Goal: Task Accomplishment & Management: Manage account settings

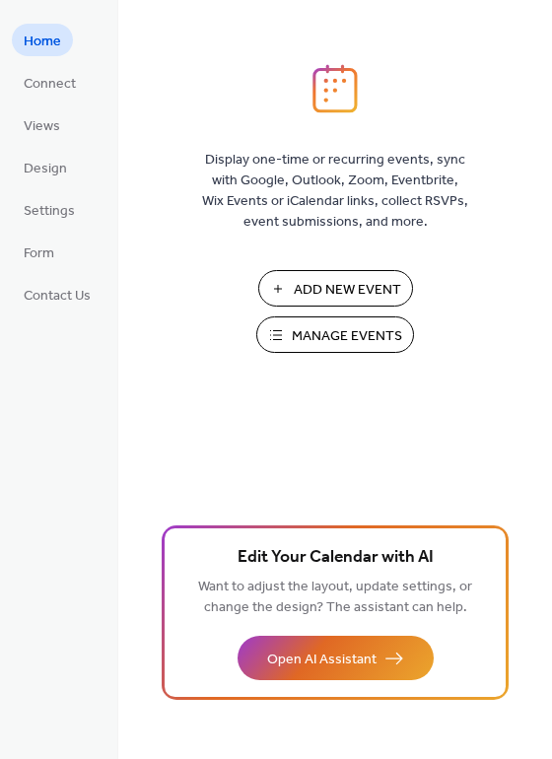
click at [339, 345] on span "Manage Events" at bounding box center [347, 336] width 110 height 21
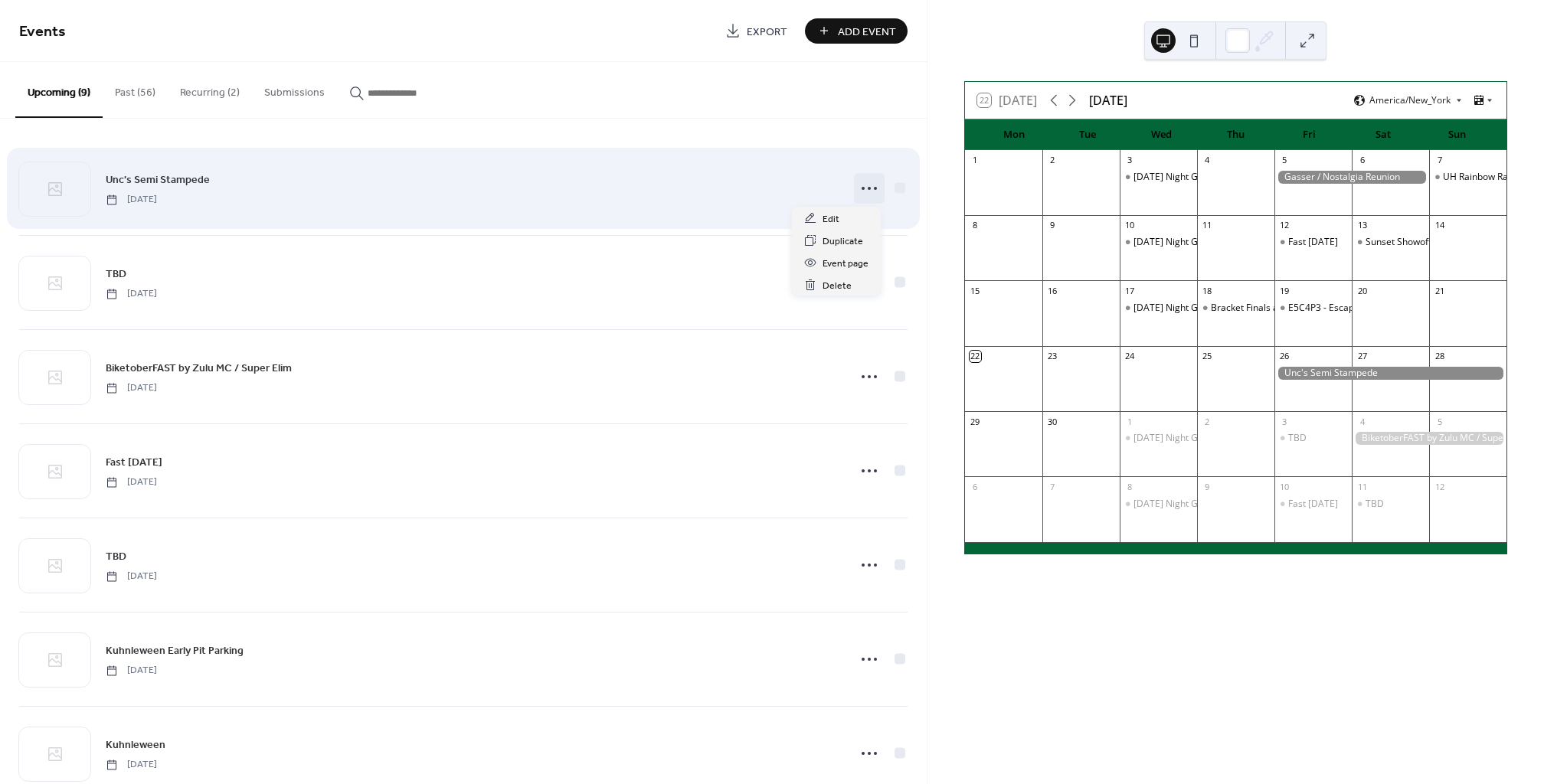
click at [857, 186] on icon at bounding box center [870, 189] width 25 height 25
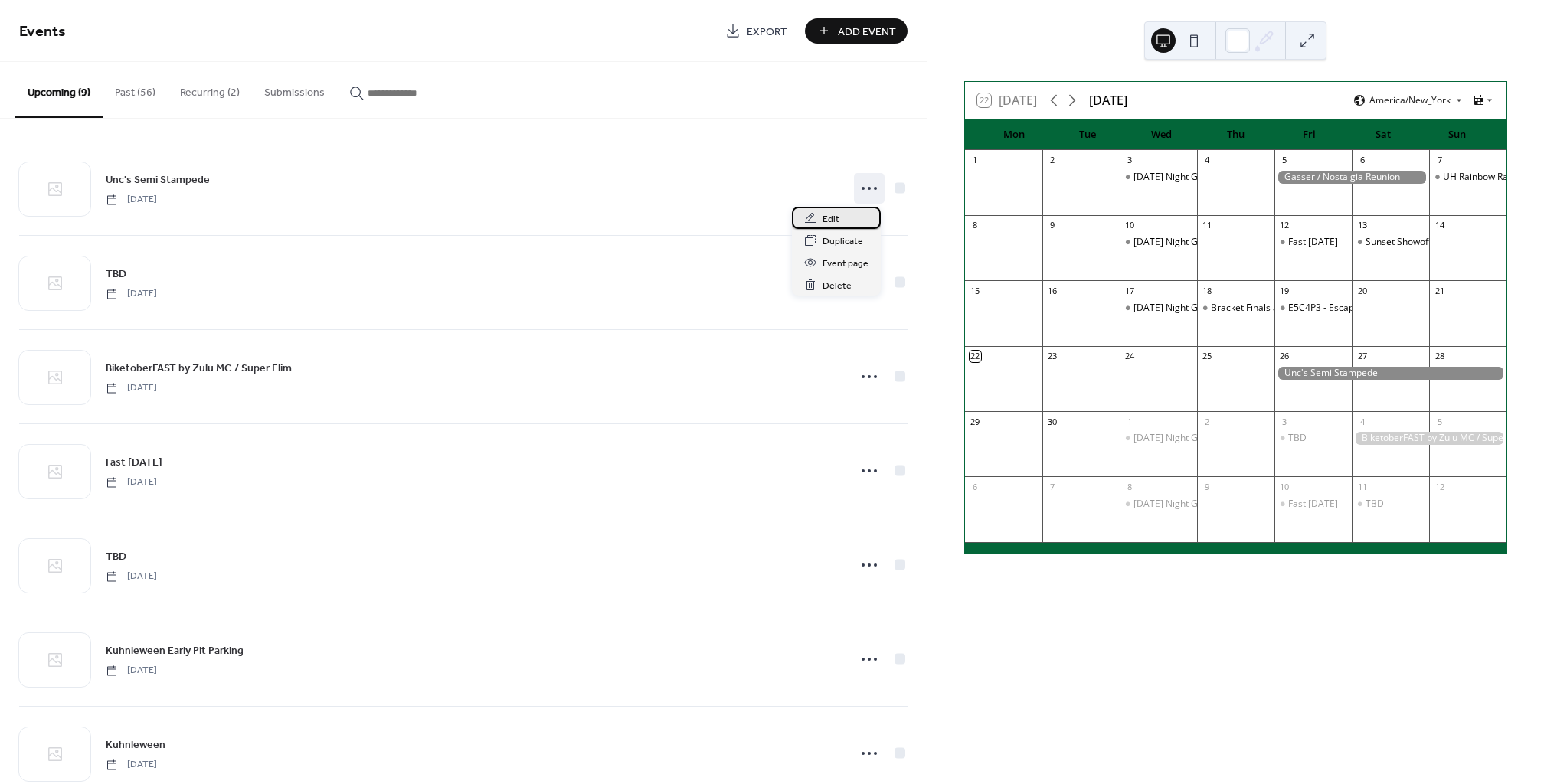
click at [845, 225] on div "Edit" at bounding box center [836, 218] width 89 height 23
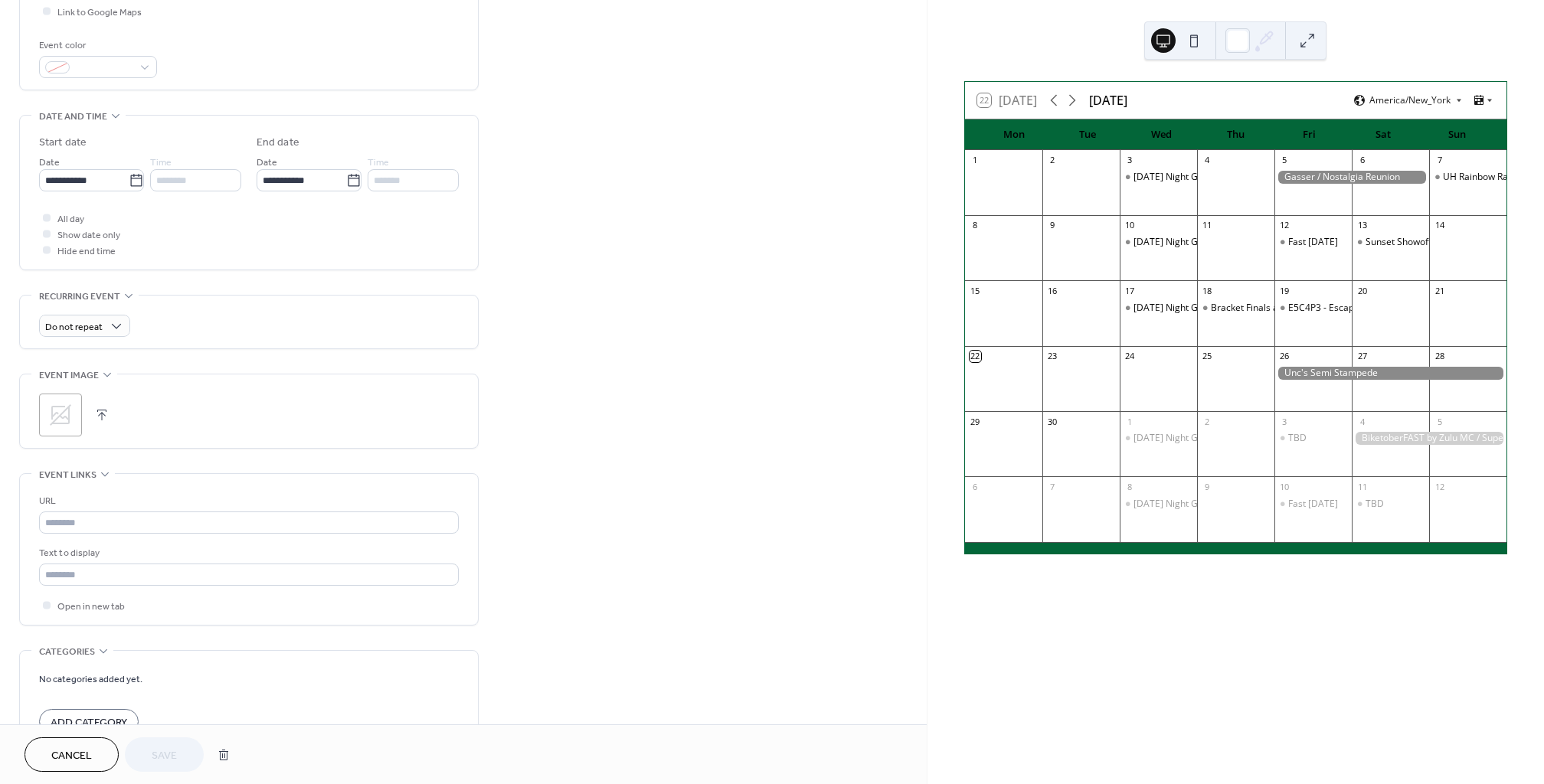
scroll to position [409, 0]
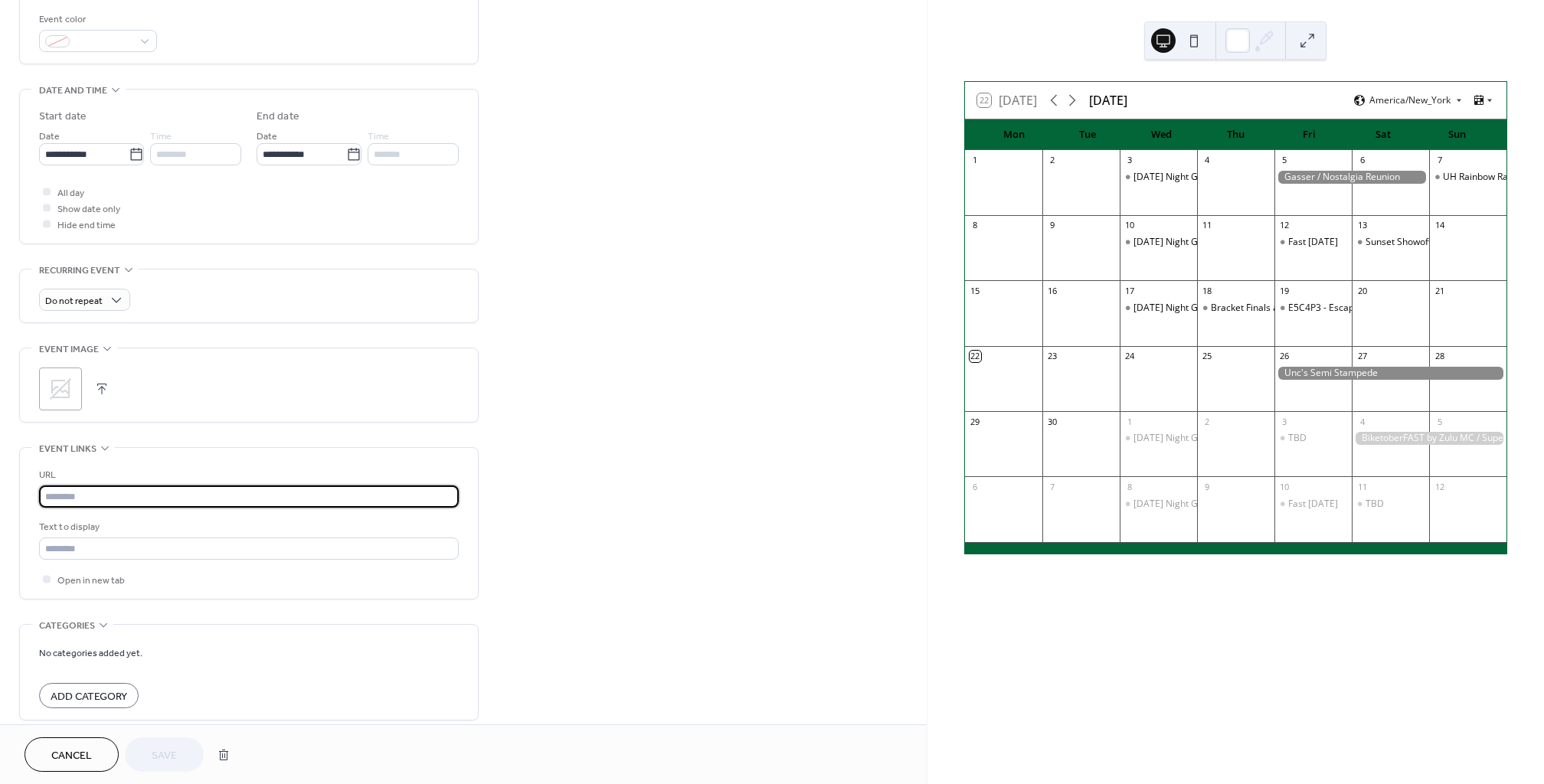
click at [133, 497] on input "text" at bounding box center [249, 497] width 420 height 23
paste input "**********"
type input "**********"
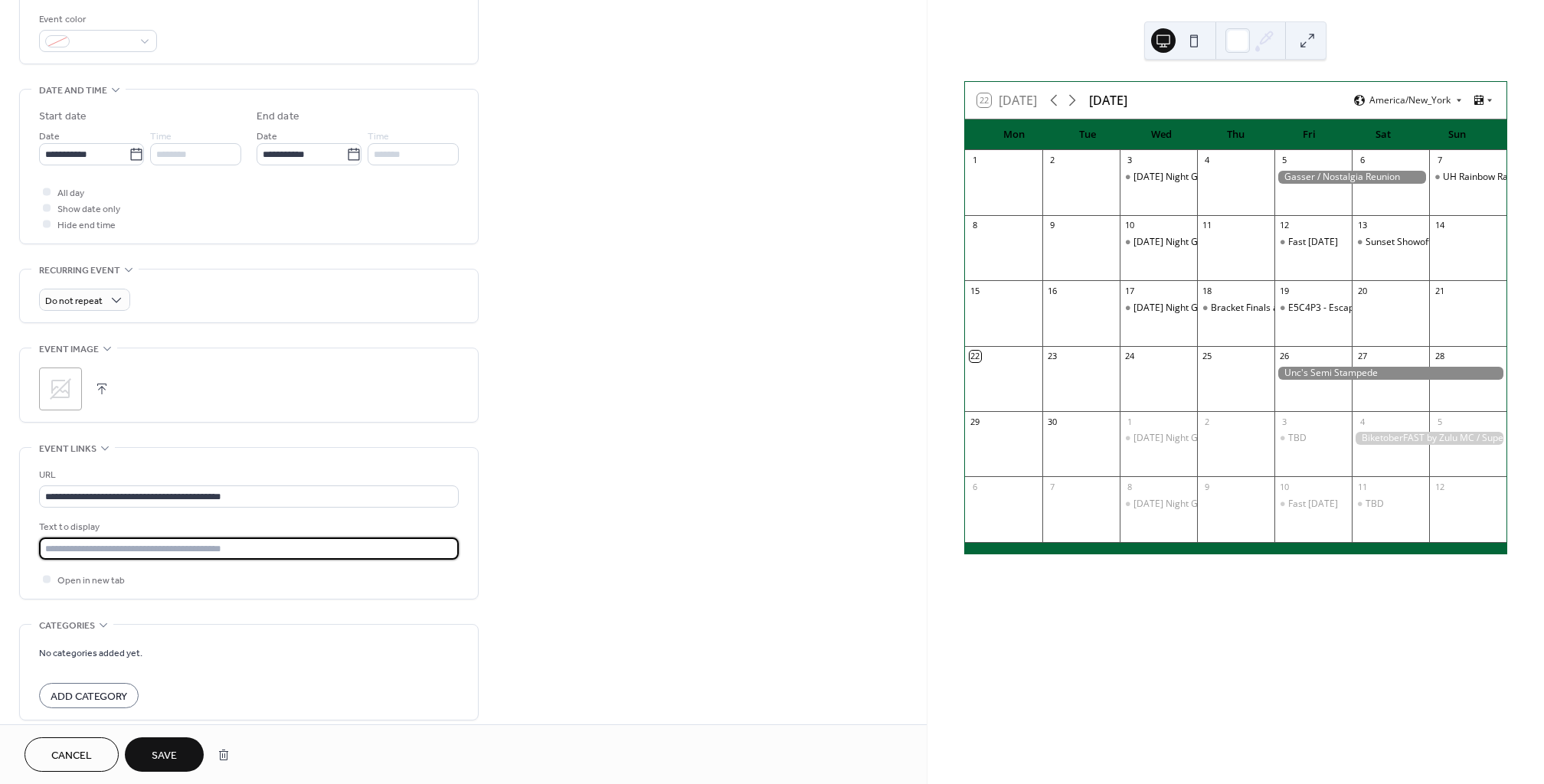
click at [112, 552] on input "text" at bounding box center [249, 549] width 420 height 23
type input "**********"
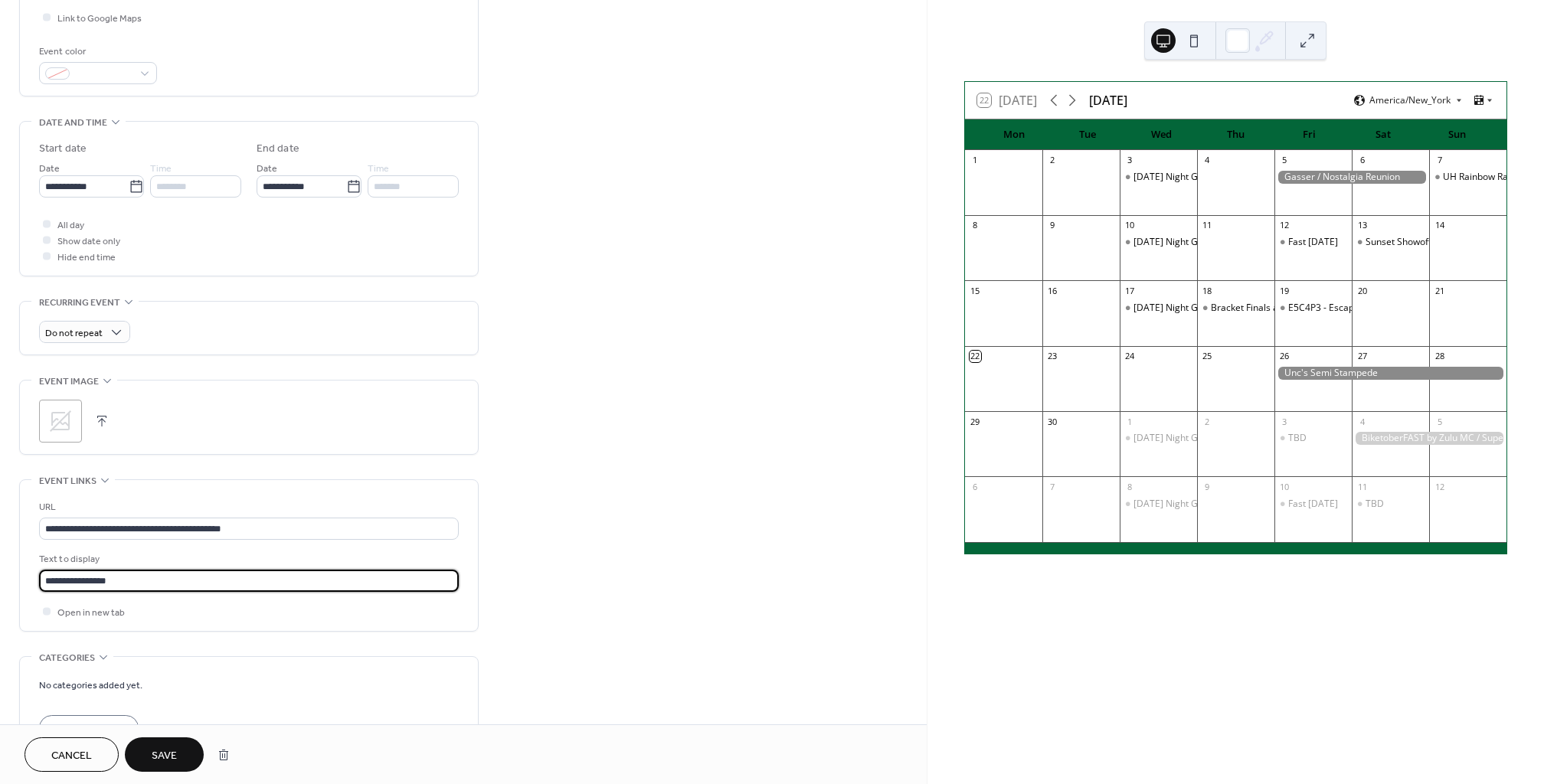
scroll to position [379, 0]
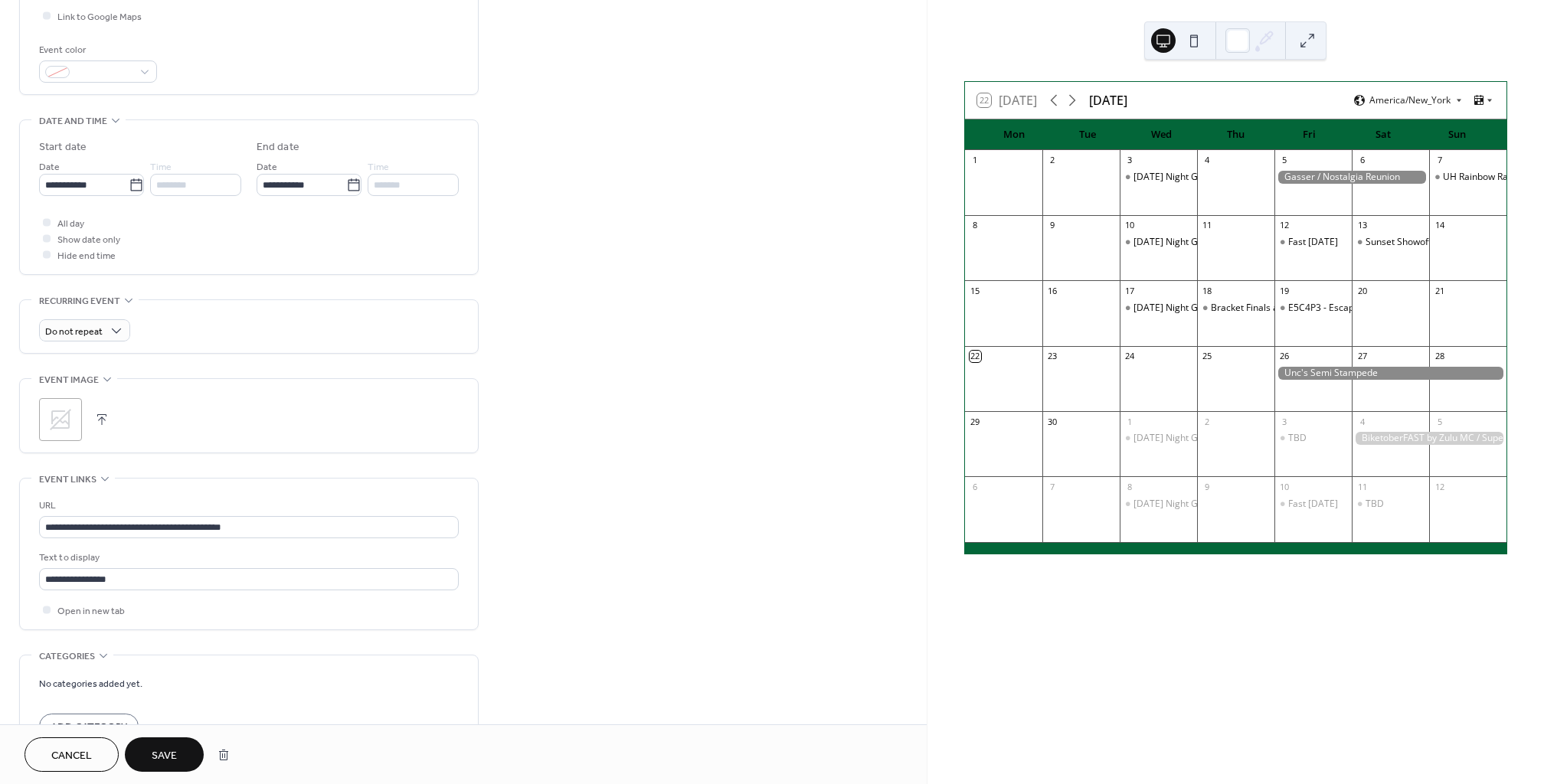
click at [181, 762] on button "Save" at bounding box center [165, 754] width 79 height 34
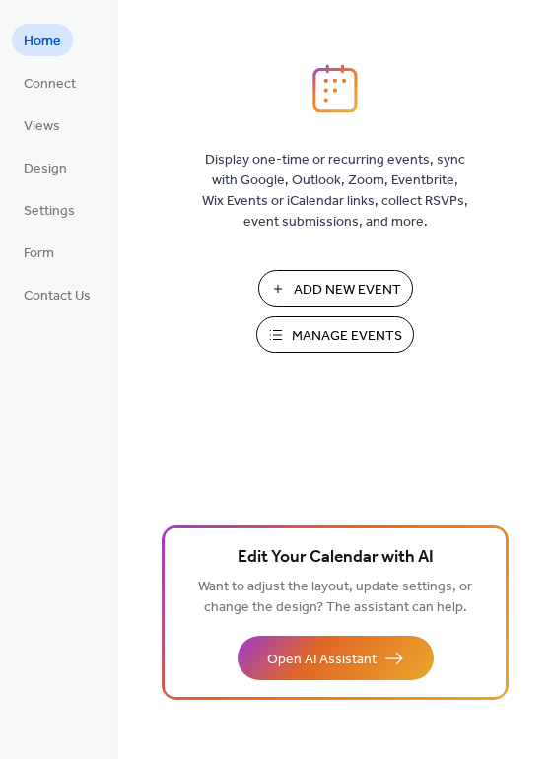
click at [353, 331] on span "Manage Events" at bounding box center [347, 336] width 110 height 21
click at [324, 332] on span "Manage Events" at bounding box center [347, 336] width 110 height 21
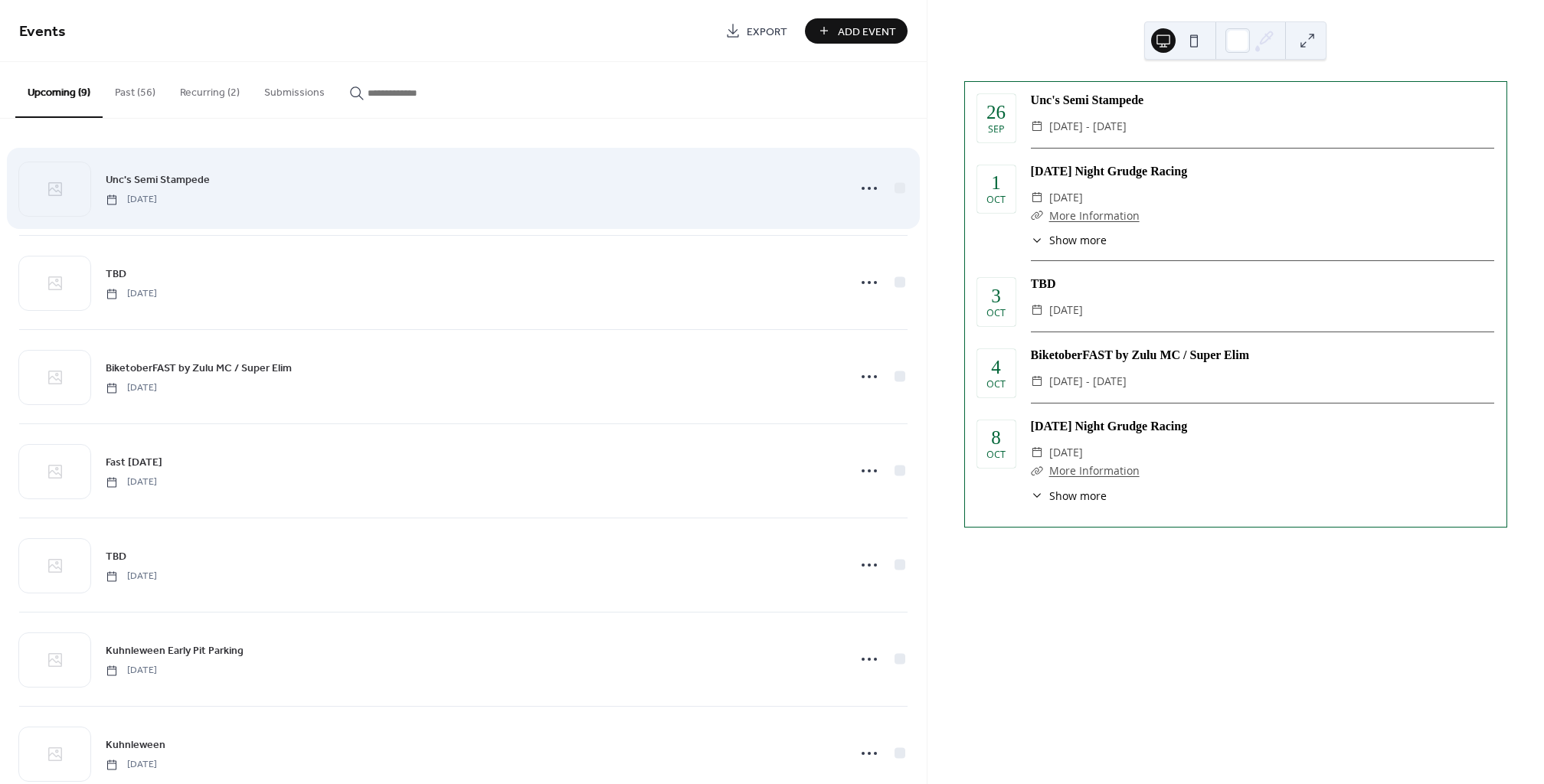
click at [296, 144] on div "Unc's Semi Stampede [DATE]" at bounding box center [463, 188] width 888 height 93
click at [892, 183] on div at bounding box center [900, 188] width 16 height 16
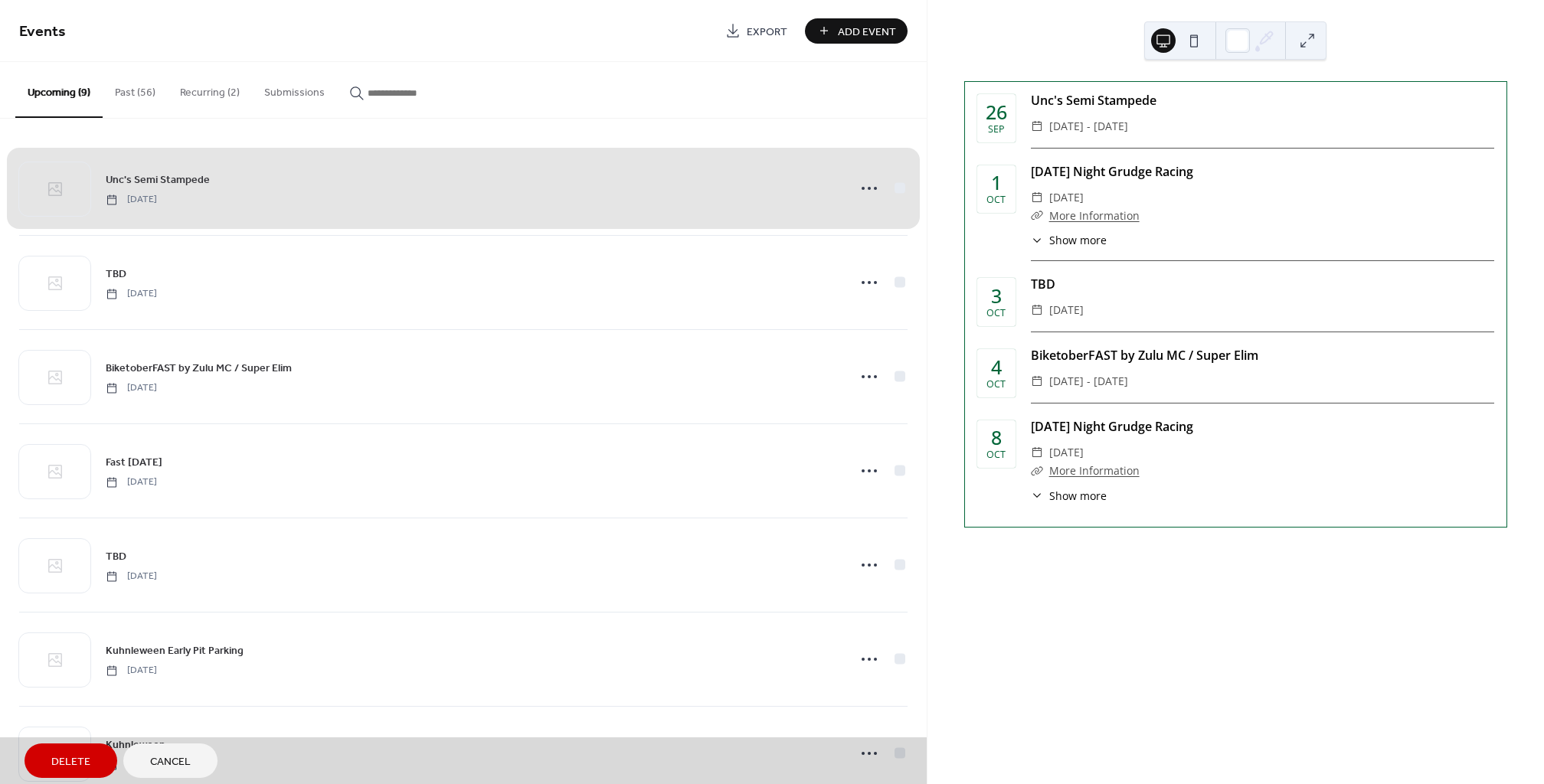
click at [894, 185] on div "Unc's Semi Stampede [DATE]" at bounding box center [463, 188] width 888 height 93
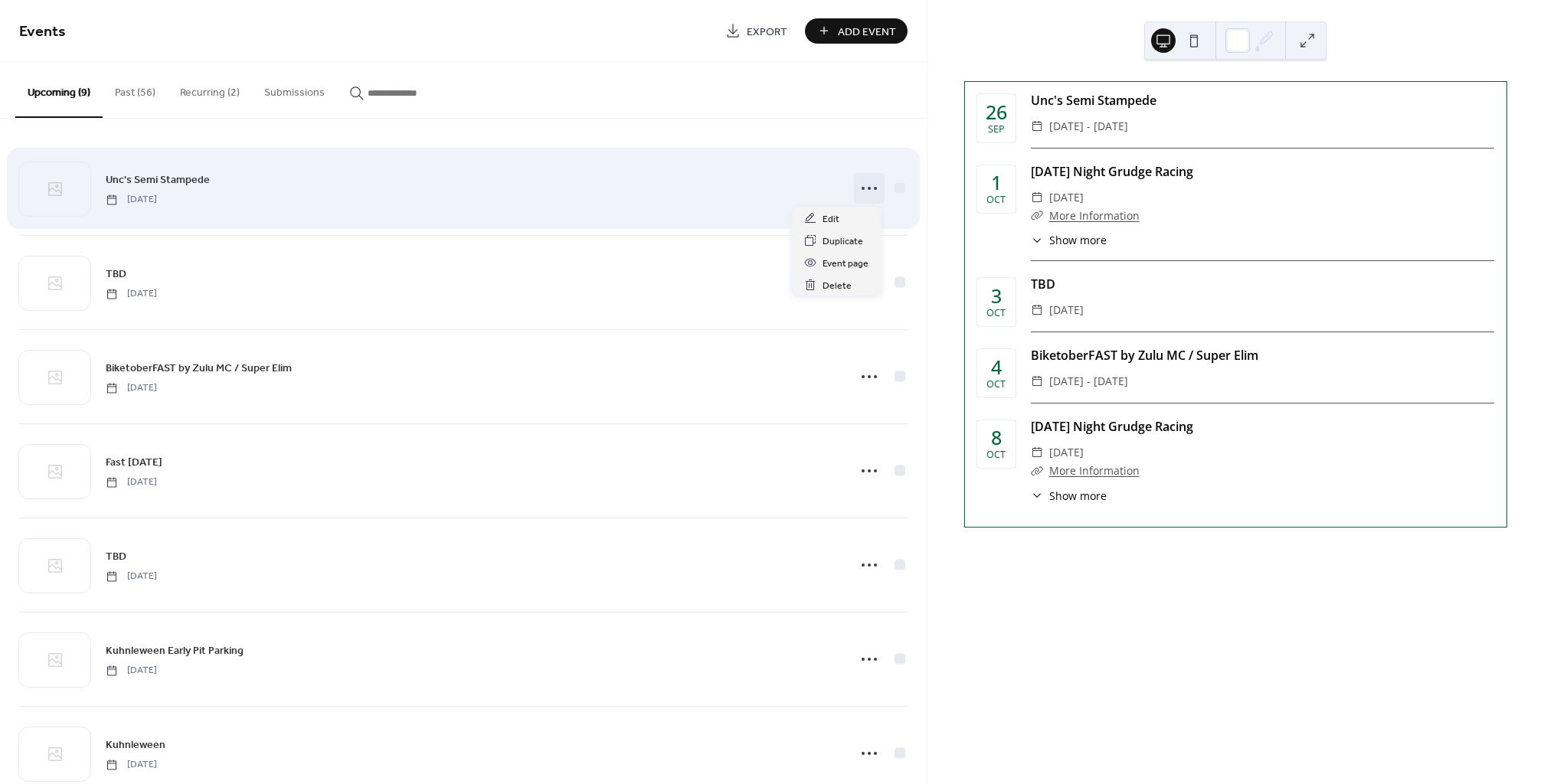
click at [874, 188] on circle at bounding box center [876, 188] width 3 height 3
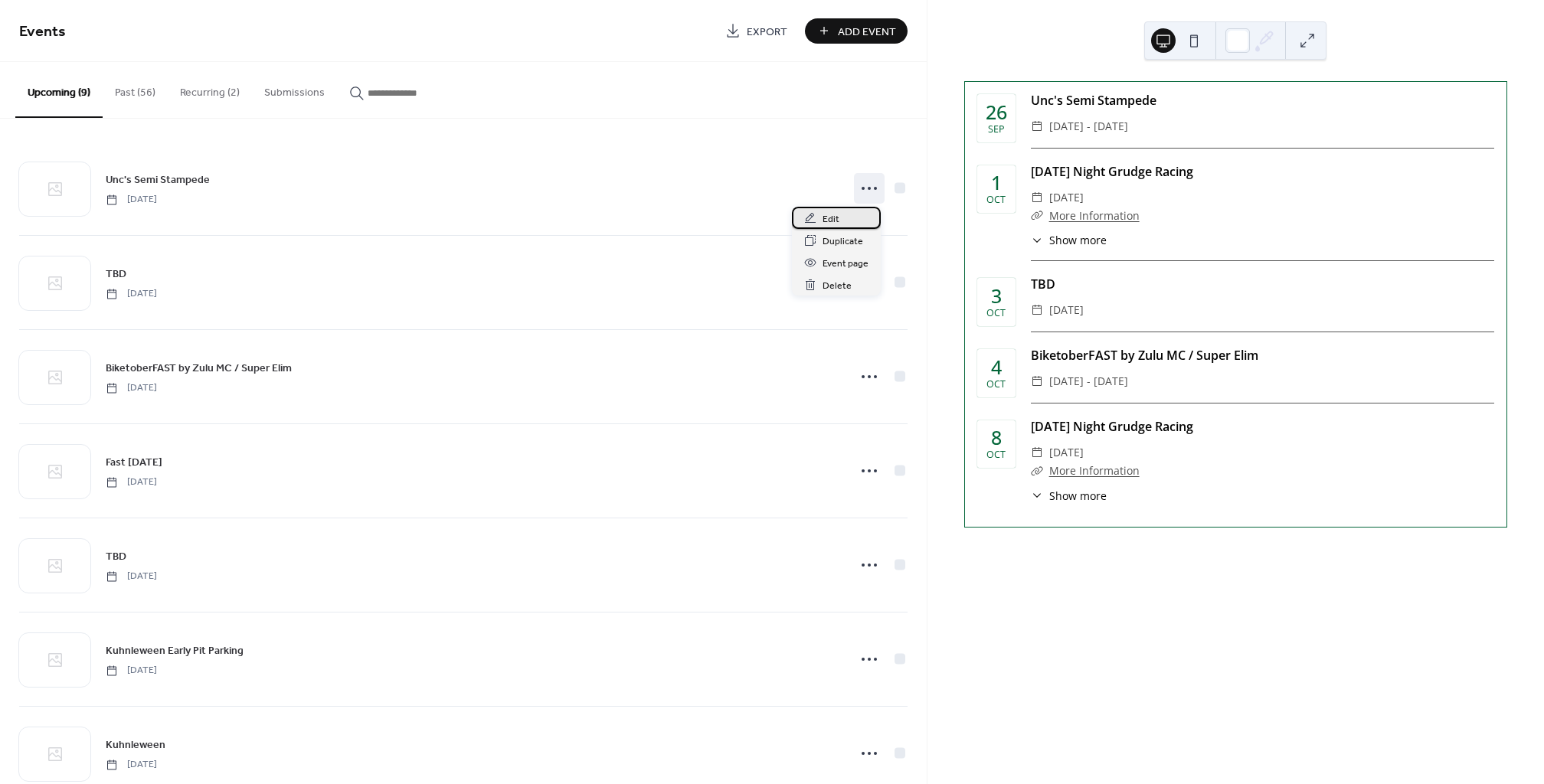
click at [831, 222] on span "Edit" at bounding box center [831, 219] width 17 height 16
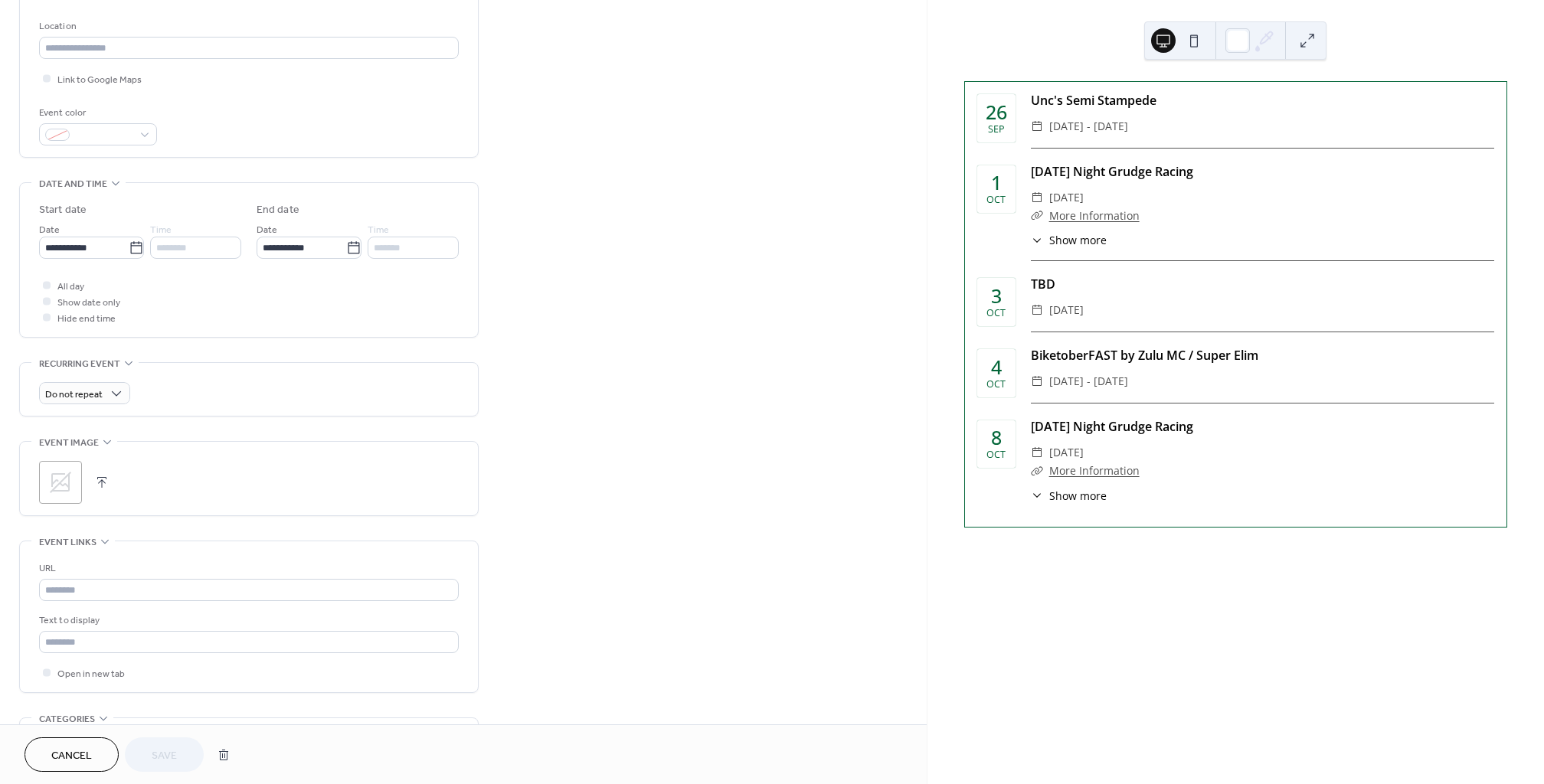
scroll to position [321, 0]
click at [117, 597] on div "URL Text to display Open in new tab" at bounding box center [249, 616] width 420 height 120
click at [118, 587] on input "text" at bounding box center [249, 585] width 420 height 23
type input "*"
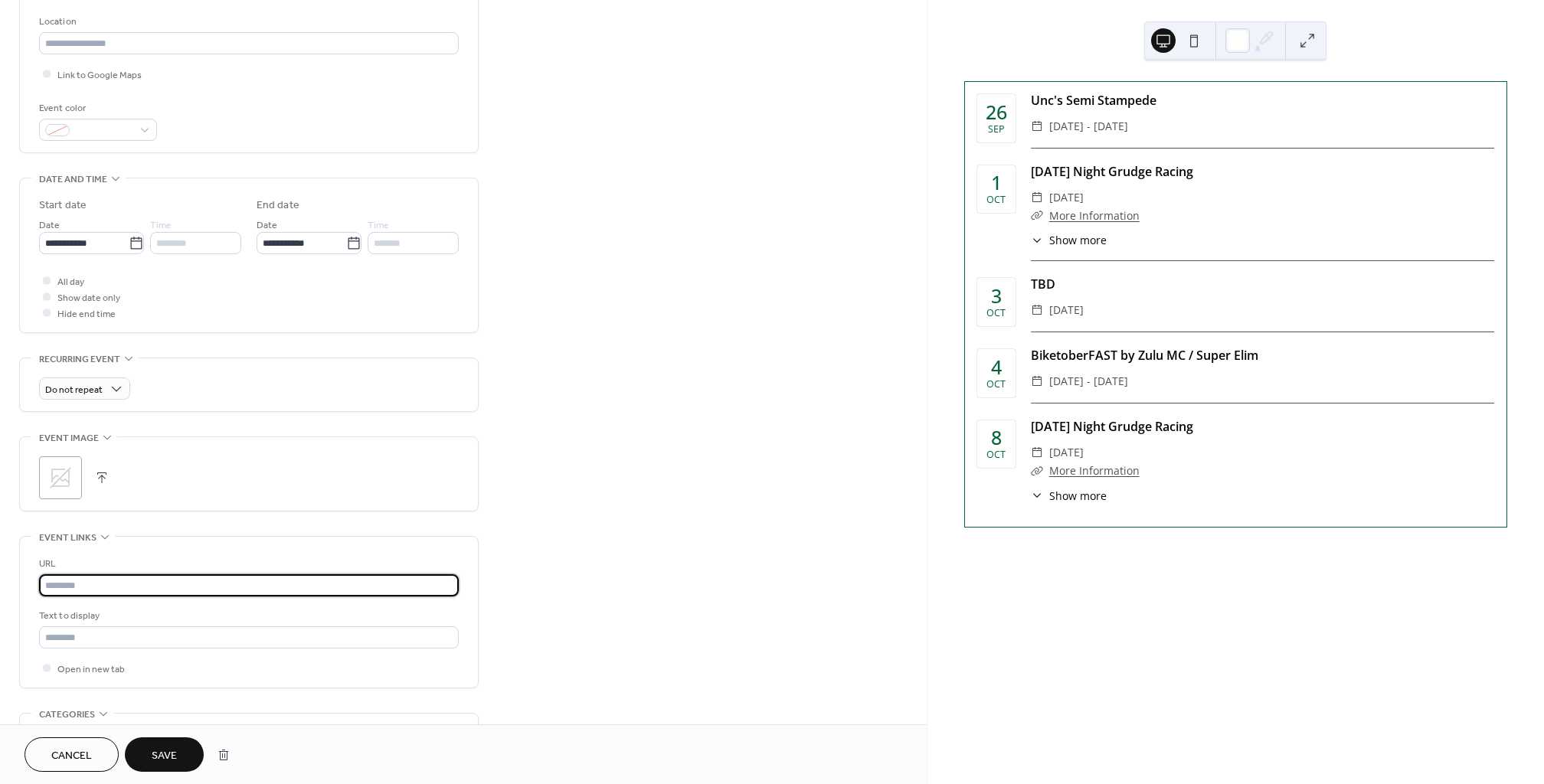
paste input "**********"
type input "**********"
click at [114, 635] on input "text" at bounding box center [249, 637] width 420 height 23
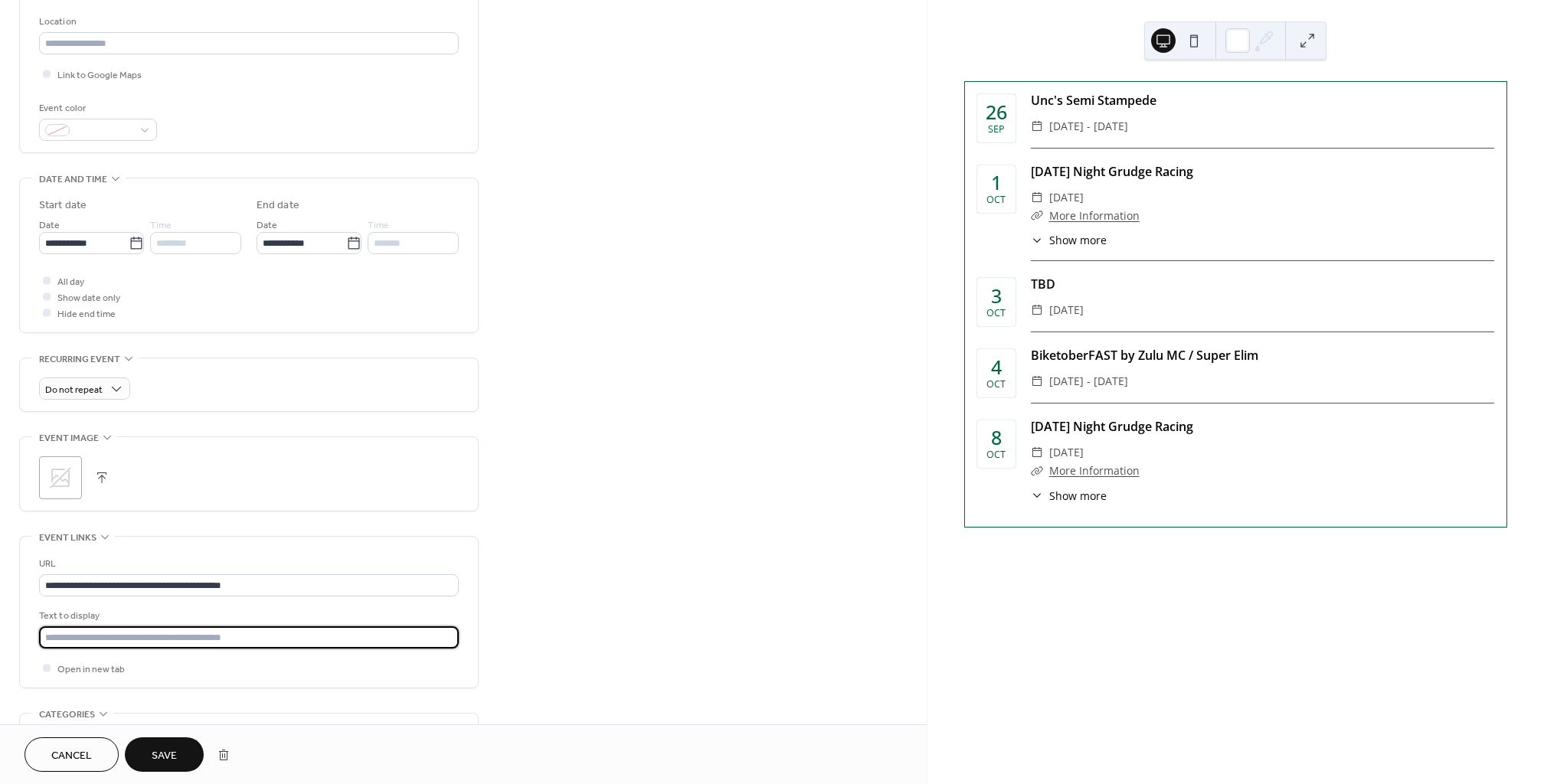
type input "**********"
click at [158, 750] on span "Save" at bounding box center [164, 756] width 26 height 16
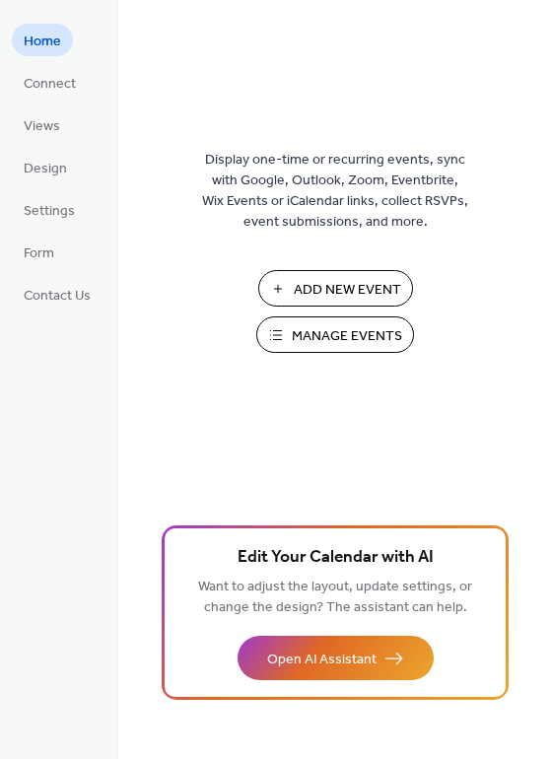
click at [288, 329] on button "Manage Events" at bounding box center [335, 334] width 158 height 36
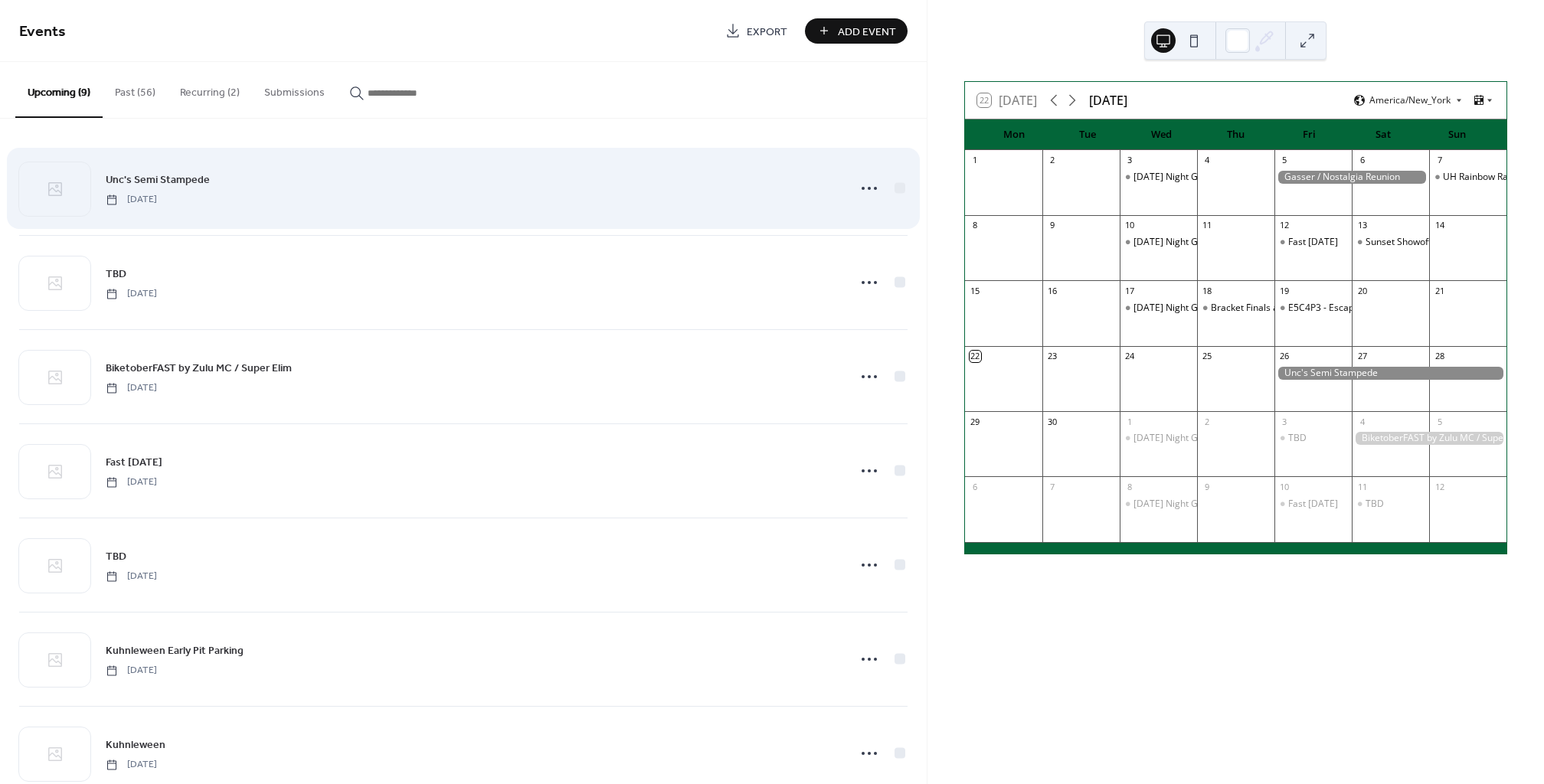
click at [285, 206] on div "Unc's Semi Stampede [DATE]" at bounding box center [463, 188] width 888 height 93
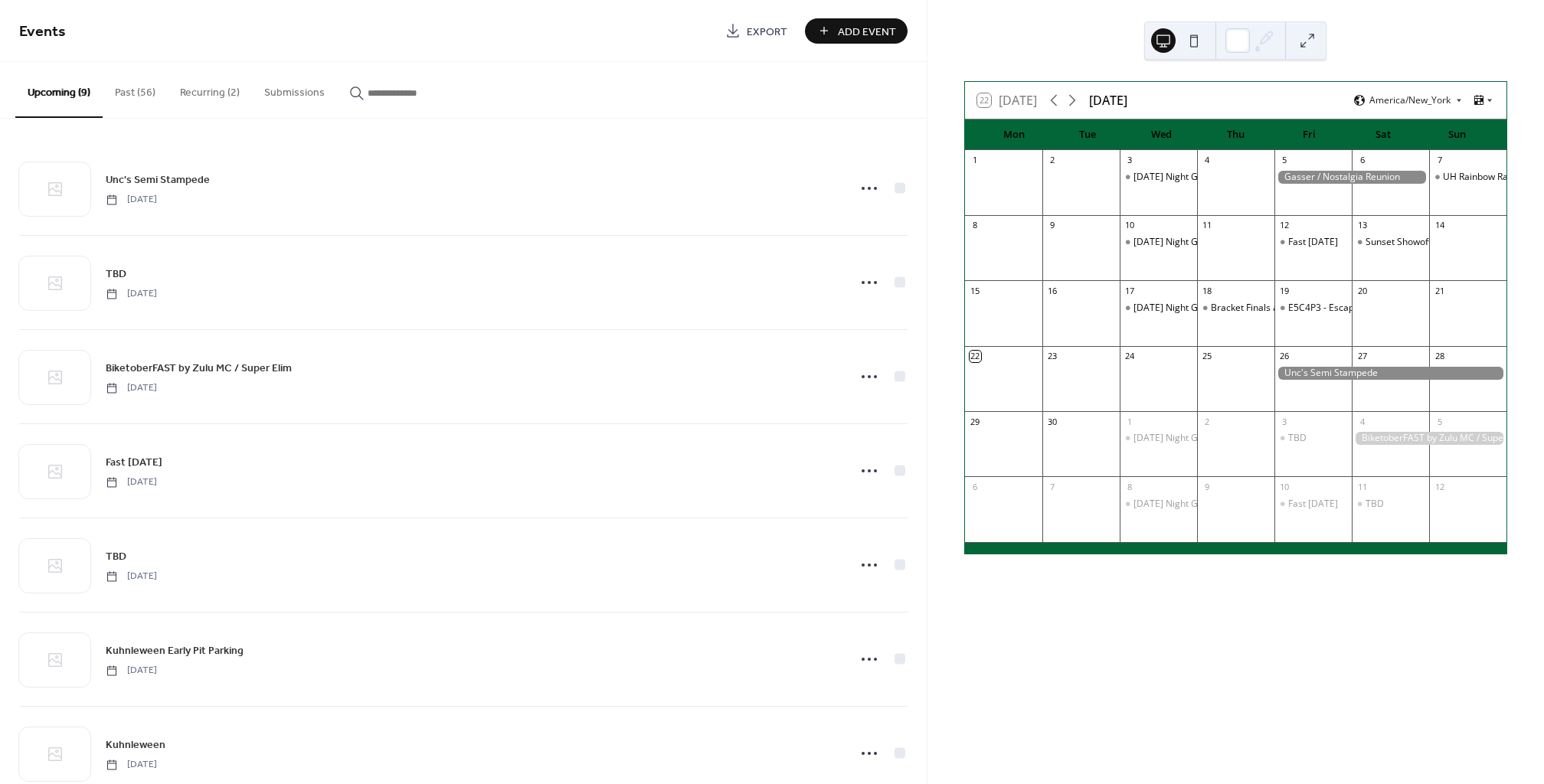
click at [1342, 377] on div at bounding box center [1390, 373] width 232 height 13
click at [1298, 366] on div at bounding box center [1302, 371] width 22 height 22
